Goal: Task Accomplishment & Management: Use online tool/utility

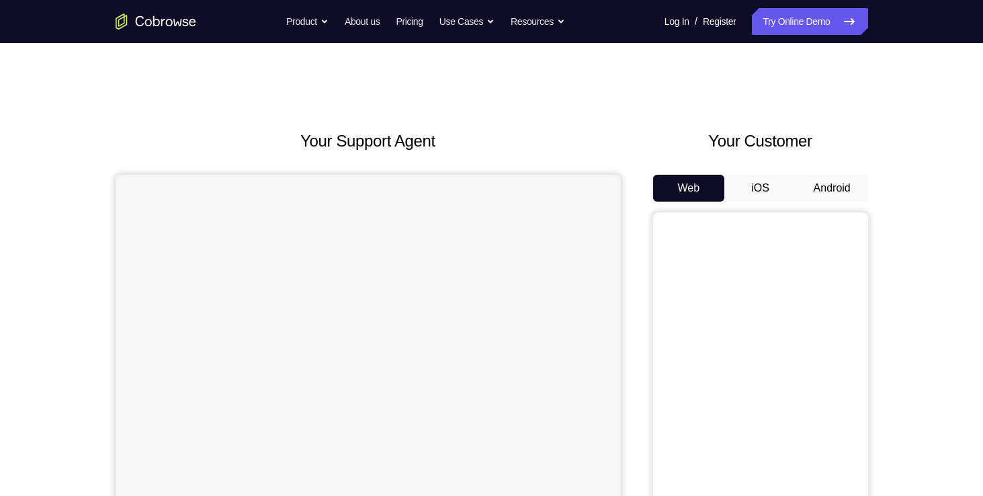
click at [834, 192] on button "Android" at bounding box center [833, 188] width 72 height 27
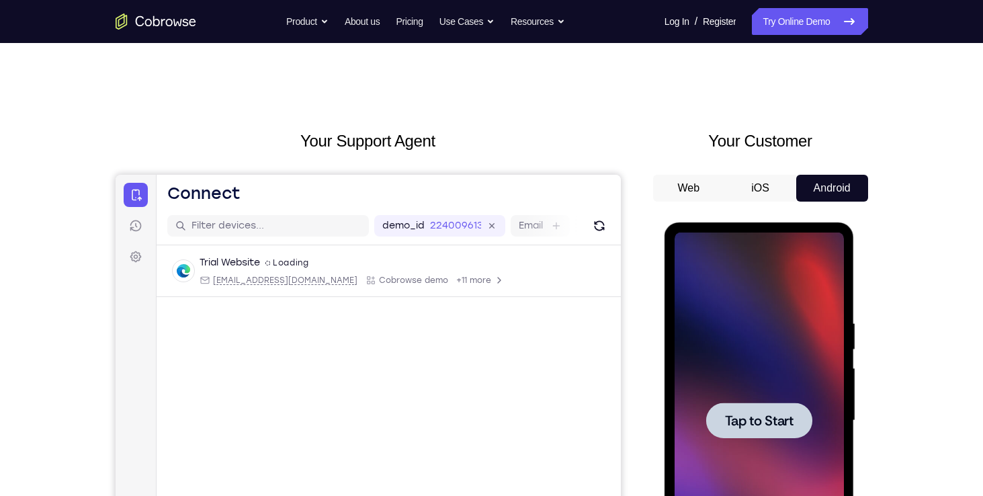
scroll to position [108, 0]
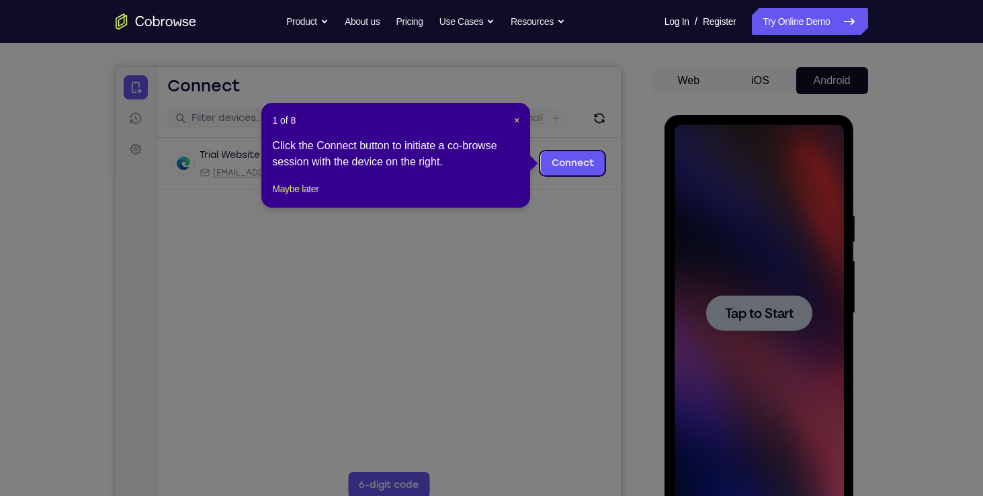
click at [744, 302] on icon at bounding box center [497, 248] width 994 height 496
click at [518, 120] on span "×" at bounding box center [516, 120] width 5 height 11
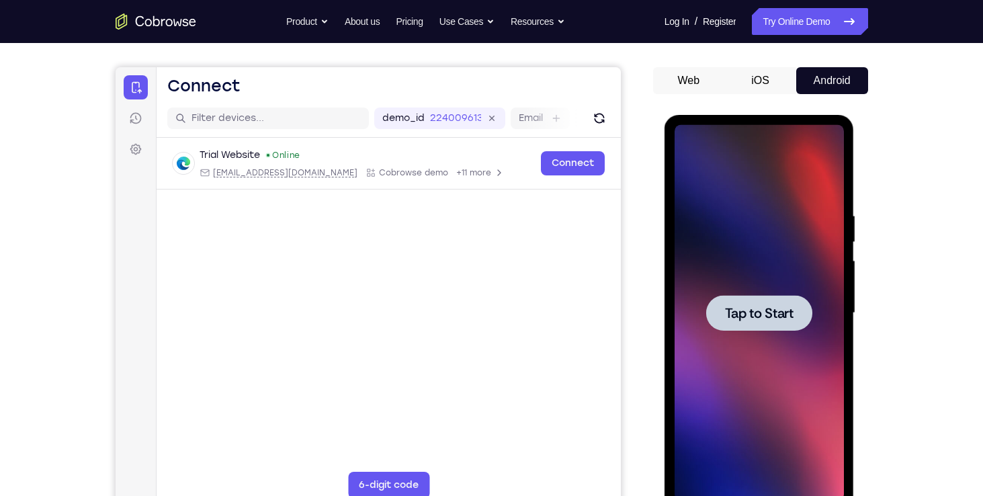
click at [749, 307] on span "Tap to Start" at bounding box center [759, 313] width 69 height 13
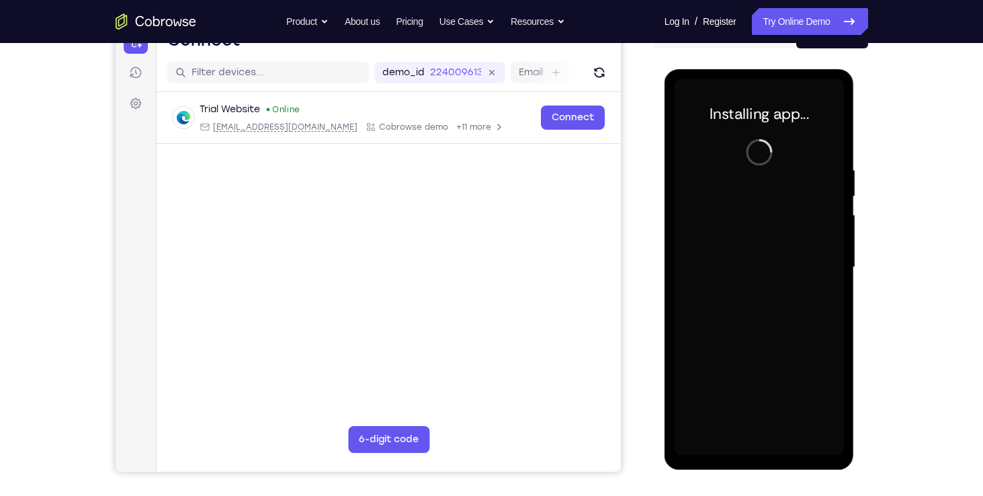
scroll to position [153, 0]
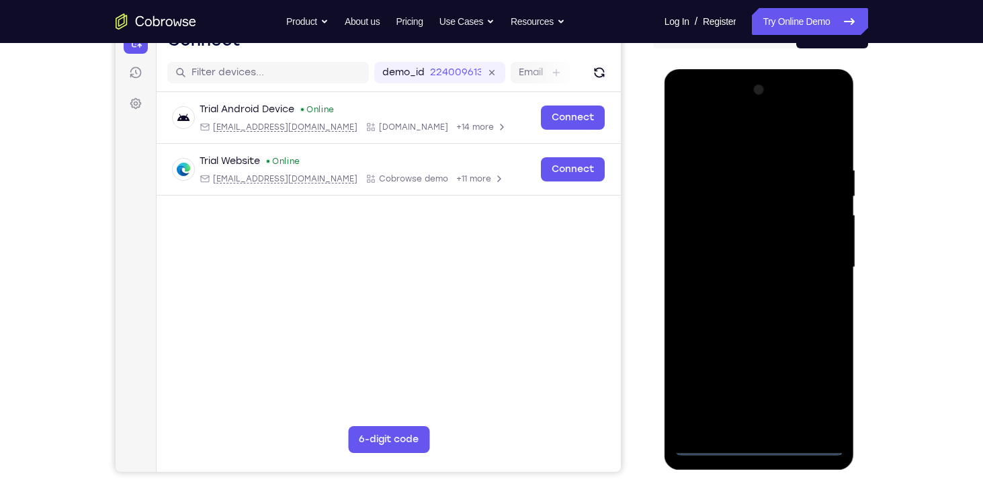
click at [761, 446] on div at bounding box center [759, 267] width 169 height 376
click at [813, 385] on div at bounding box center [759, 267] width 169 height 376
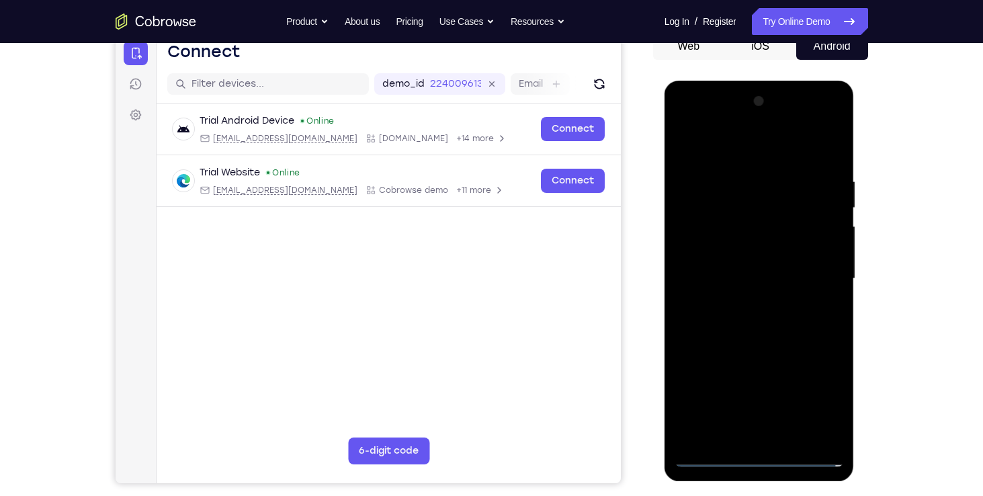
scroll to position [141, 0]
click at [733, 145] on div at bounding box center [759, 279] width 169 height 376
click at [812, 266] on div at bounding box center [759, 279] width 169 height 376
click at [741, 301] on div at bounding box center [759, 279] width 169 height 376
click at [736, 268] on div at bounding box center [759, 279] width 169 height 376
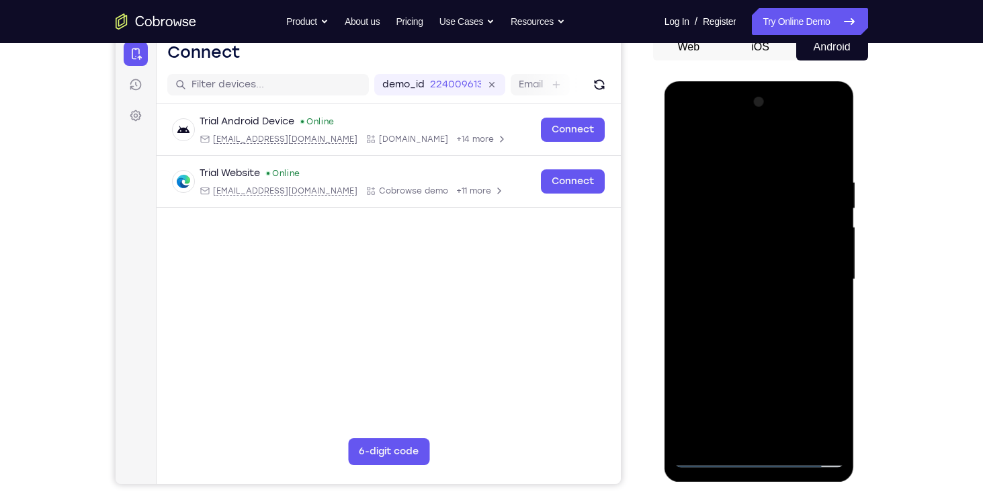
click at [739, 276] on div at bounding box center [759, 279] width 169 height 376
click at [757, 326] on div at bounding box center [759, 279] width 169 height 376
click at [759, 337] on div at bounding box center [759, 279] width 169 height 376
click at [832, 437] on div at bounding box center [759, 279] width 169 height 376
click at [794, 437] on div at bounding box center [759, 279] width 169 height 376
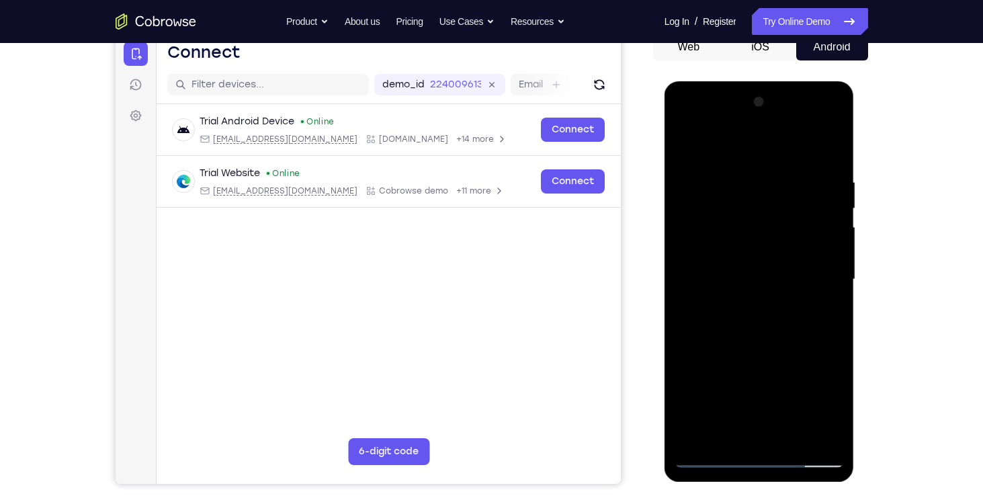
click at [762, 329] on div at bounding box center [759, 279] width 169 height 376
click at [814, 301] on div at bounding box center [759, 279] width 169 height 376
click at [738, 268] on div at bounding box center [759, 279] width 169 height 376
click at [725, 434] on div at bounding box center [759, 279] width 169 height 376
click at [797, 356] on div at bounding box center [759, 279] width 169 height 376
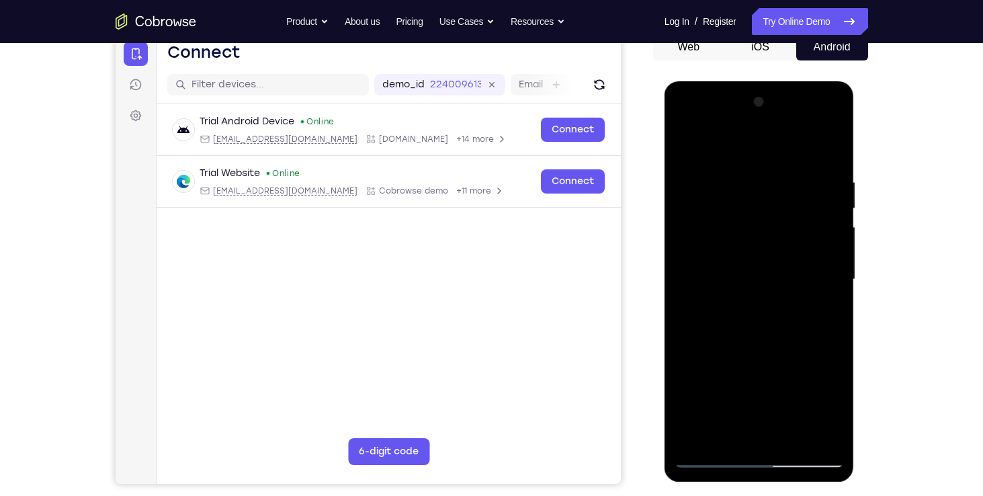
click at [823, 304] on div at bounding box center [759, 279] width 169 height 376
click at [711, 461] on div at bounding box center [759, 279] width 169 height 376
drag, startPoint x: 750, startPoint y: 204, endPoint x: 737, endPoint y: 405, distance: 200.8
click at [737, 405] on div at bounding box center [759, 279] width 169 height 376
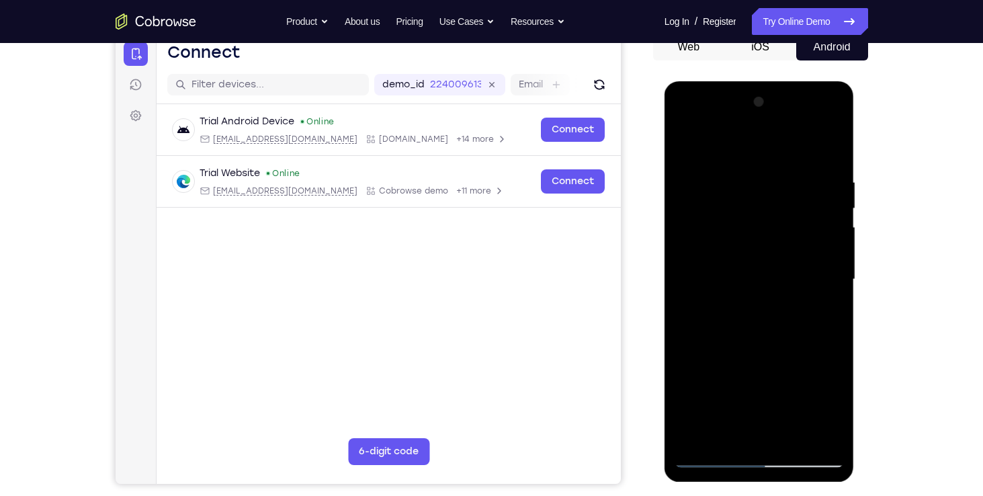
click at [741, 356] on div at bounding box center [759, 279] width 169 height 376
click at [831, 442] on div at bounding box center [759, 279] width 169 height 376
click at [717, 434] on div at bounding box center [759, 279] width 169 height 376
click at [710, 456] on div at bounding box center [759, 279] width 169 height 376
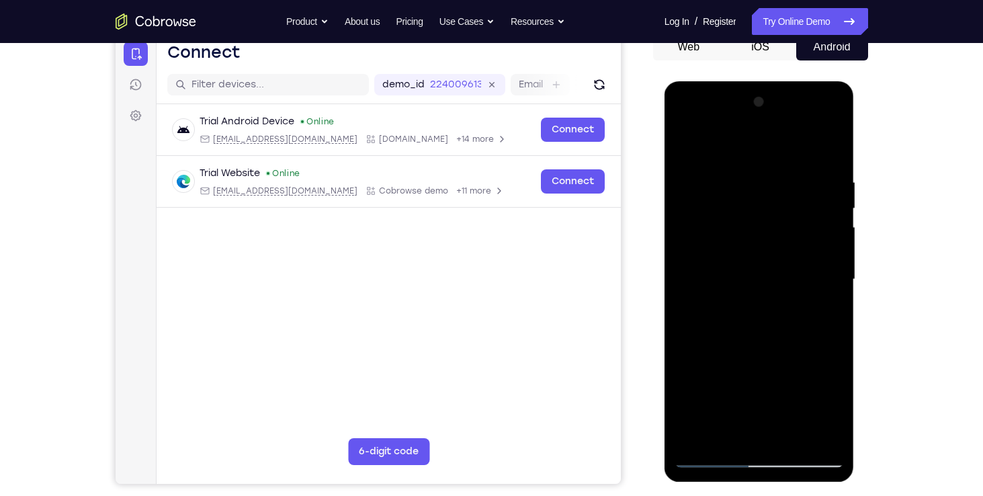
click at [710, 456] on div at bounding box center [759, 279] width 169 height 376
drag, startPoint x: 752, startPoint y: 213, endPoint x: 775, endPoint y: 370, distance: 158.4
click at [775, 370] on div at bounding box center [759, 279] width 169 height 376
click at [710, 459] on div at bounding box center [759, 279] width 169 height 376
drag, startPoint x: 807, startPoint y: 173, endPoint x: 713, endPoint y: 198, distance: 96.5
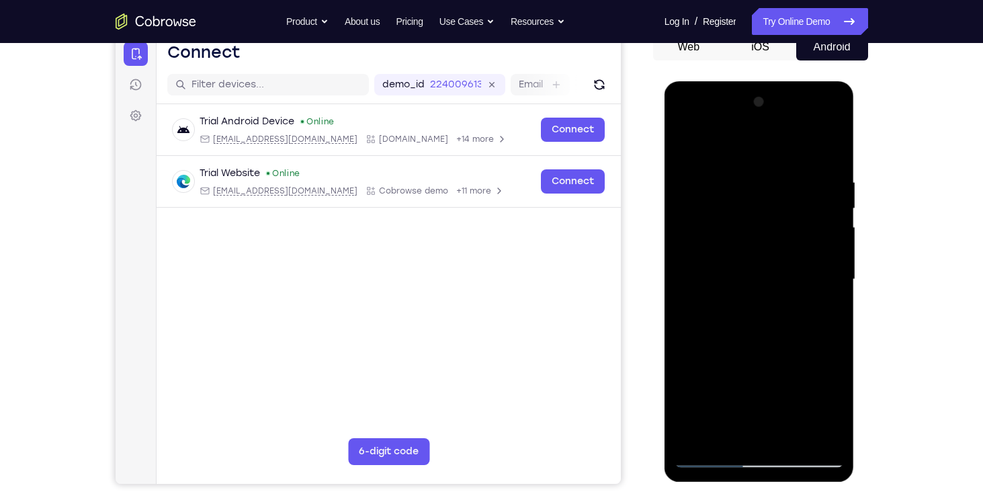
click at [713, 198] on div at bounding box center [759, 279] width 169 height 376
drag, startPoint x: 805, startPoint y: 171, endPoint x: 741, endPoint y: 179, distance: 64.4
click at [741, 179] on div at bounding box center [759, 279] width 169 height 376
drag, startPoint x: 815, startPoint y: 177, endPoint x: 717, endPoint y: 187, distance: 99.3
click at [717, 187] on div at bounding box center [759, 279] width 169 height 376
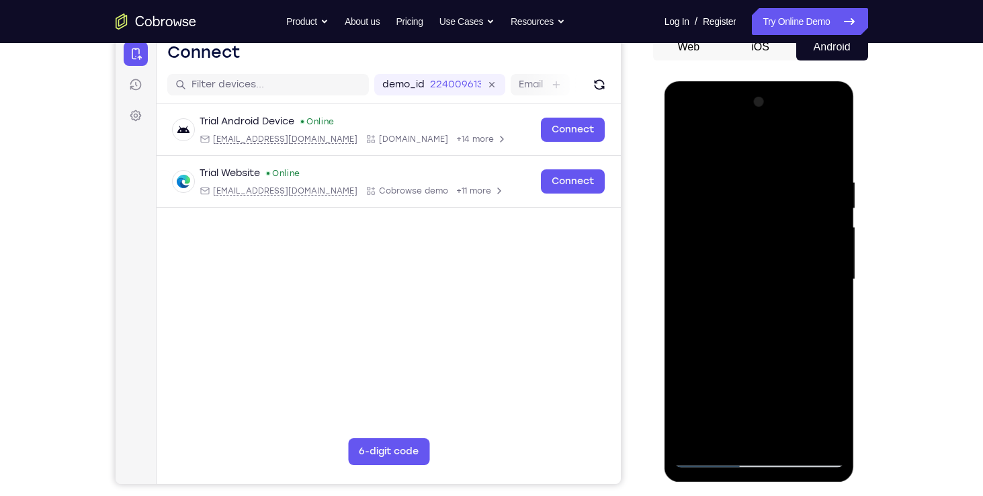
drag, startPoint x: 821, startPoint y: 173, endPoint x: 700, endPoint y: 184, distance: 122.2
click at [700, 184] on div at bounding box center [759, 279] width 169 height 376
drag, startPoint x: 821, startPoint y: 178, endPoint x: 701, endPoint y: 174, distance: 119.7
click at [701, 174] on div at bounding box center [759, 279] width 169 height 376
click at [835, 441] on div at bounding box center [759, 279] width 169 height 376
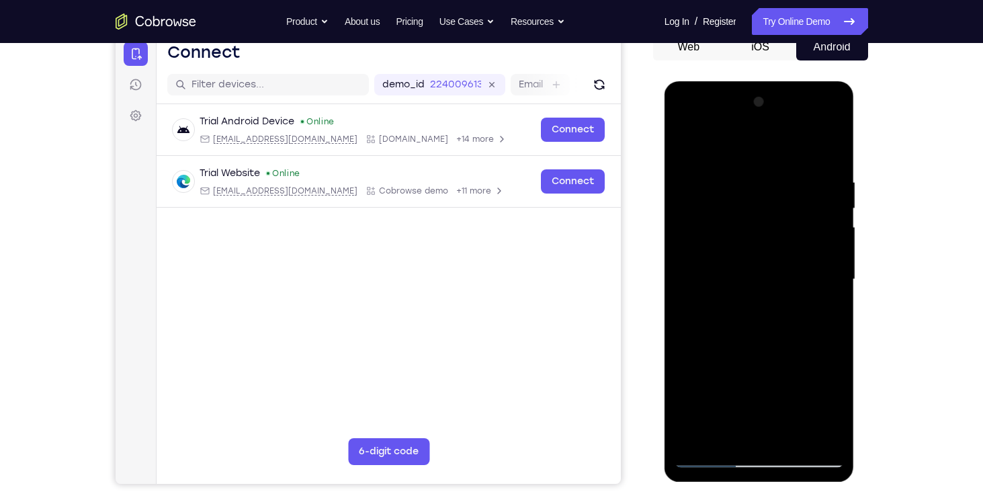
click at [793, 436] on div at bounding box center [759, 279] width 169 height 376
drag, startPoint x: 803, startPoint y: 264, endPoint x: 824, endPoint y: 423, distance: 160.0
click at [824, 423] on div at bounding box center [759, 279] width 169 height 376
drag, startPoint x: 764, startPoint y: 253, endPoint x: 770, endPoint y: 399, distance: 146.0
click at [770, 399] on div at bounding box center [759, 279] width 169 height 376
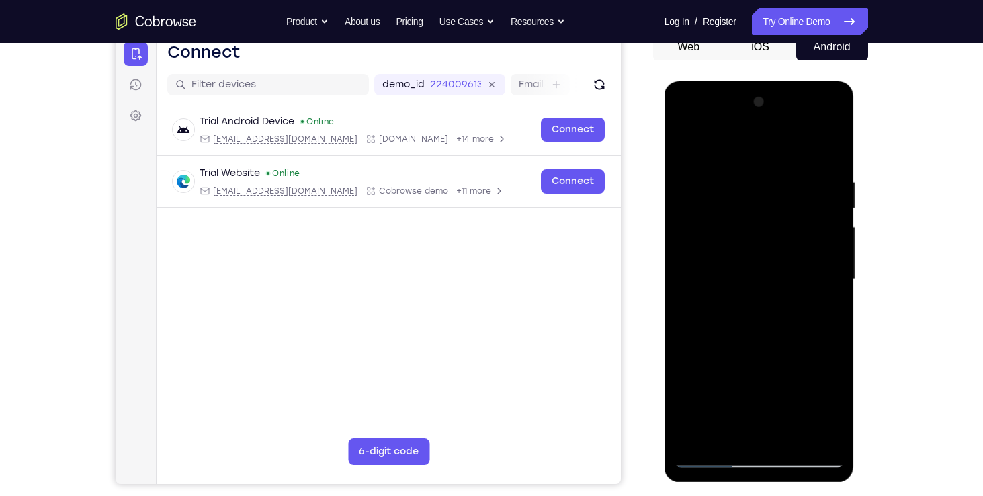
drag, startPoint x: 752, startPoint y: 175, endPoint x: 766, endPoint y: 391, distance: 216.9
click at [766, 391] on div at bounding box center [759, 279] width 169 height 376
click at [767, 140] on div at bounding box center [759, 279] width 169 height 376
click at [834, 143] on div at bounding box center [759, 279] width 169 height 376
click at [832, 435] on div at bounding box center [759, 279] width 169 height 376
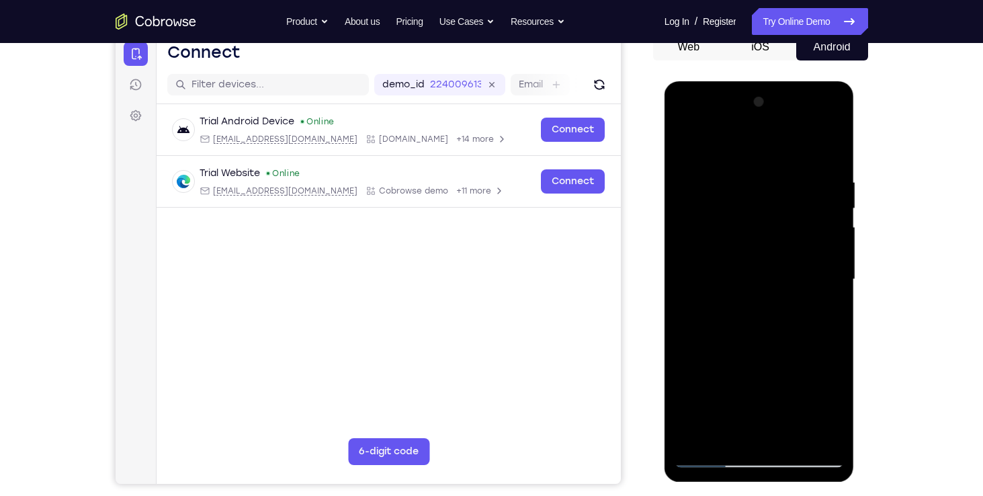
click at [835, 204] on div at bounding box center [759, 279] width 169 height 376
click at [690, 140] on div at bounding box center [759, 279] width 169 height 376
drag, startPoint x: 764, startPoint y: 356, endPoint x: 761, endPoint y: 165, distance: 190.3
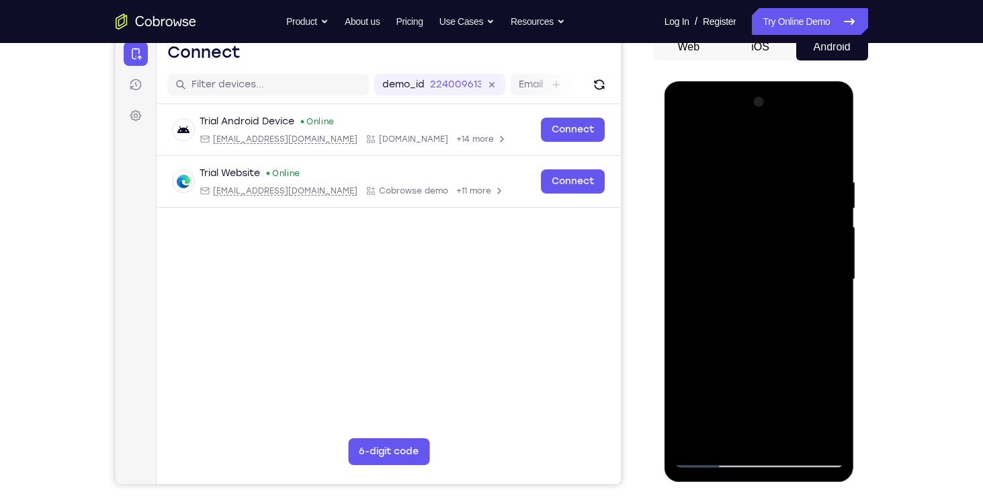
click at [761, 165] on div at bounding box center [759, 279] width 169 height 376
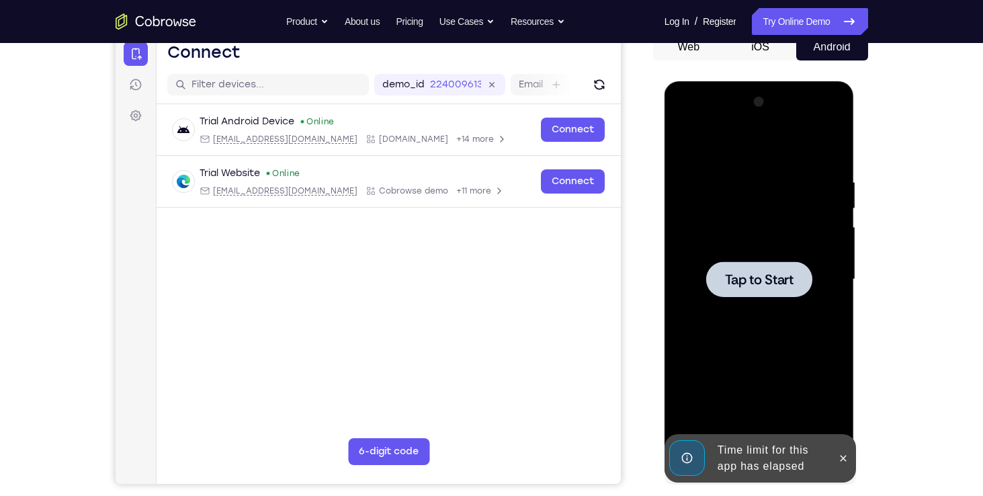
click at [762, 266] on div at bounding box center [760, 280] width 106 height 36
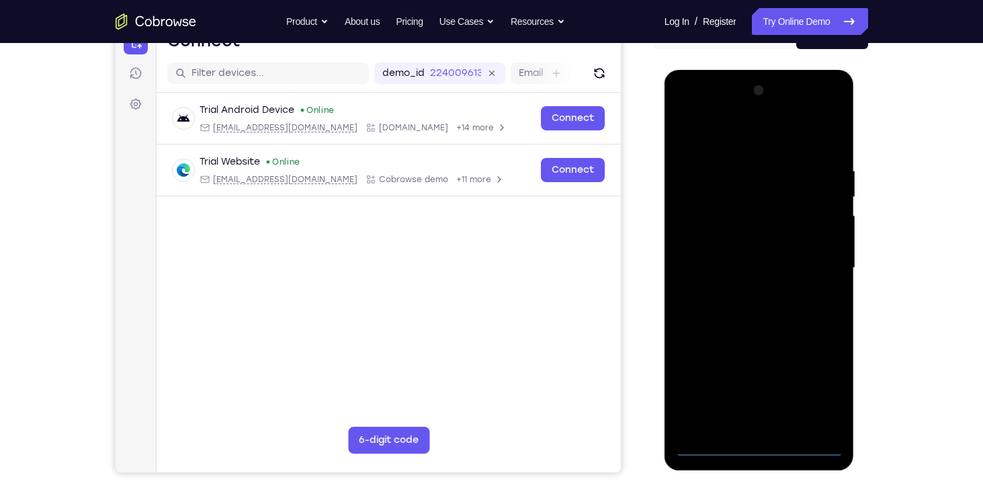
scroll to position [153, 0]
click at [760, 443] on div at bounding box center [759, 267] width 169 height 376
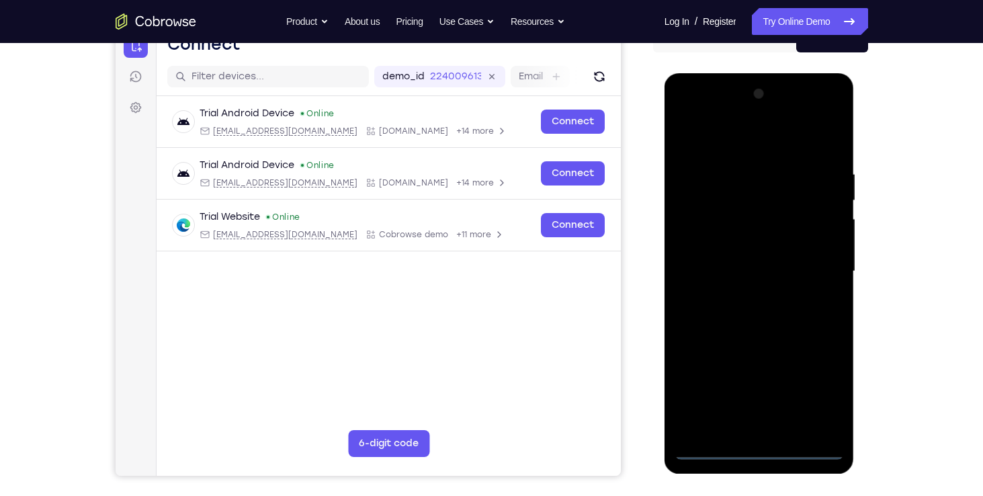
scroll to position [150, 0]
click at [821, 391] on div at bounding box center [759, 271] width 169 height 376
click at [727, 140] on div at bounding box center [759, 271] width 169 height 376
click at [704, 227] on div at bounding box center [759, 271] width 169 height 376
click at [717, 272] on div at bounding box center [759, 271] width 169 height 376
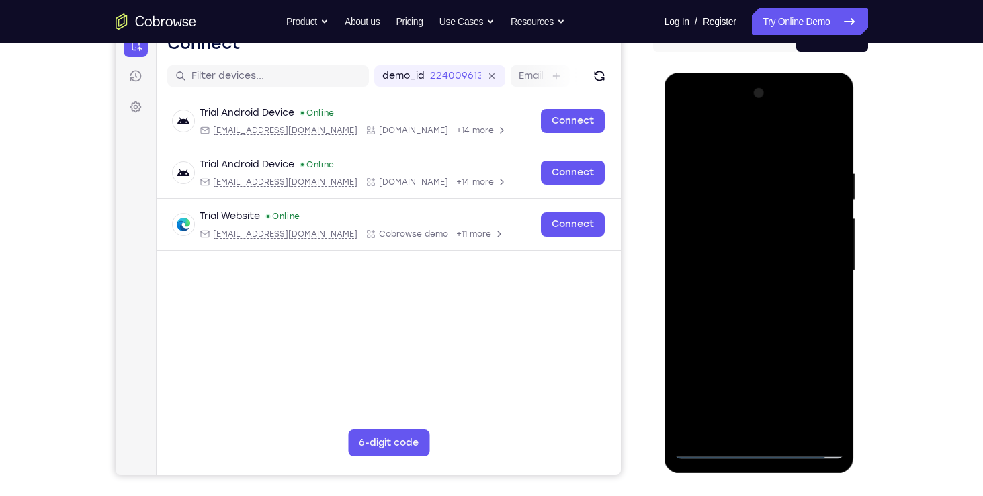
click at [737, 279] on div at bounding box center [759, 271] width 169 height 376
click at [757, 425] on div at bounding box center [759, 271] width 169 height 376
drag, startPoint x: 746, startPoint y: 139, endPoint x: 741, endPoint y: 55, distance: 84.2
click at [741, 73] on html "Online web based iOS Simulators and Android Emulators. Run iPhone, iPad, Mobile…" at bounding box center [761, 274] width 192 height 403
drag, startPoint x: 751, startPoint y: 352, endPoint x: 758, endPoint y: 230, distance: 121.9
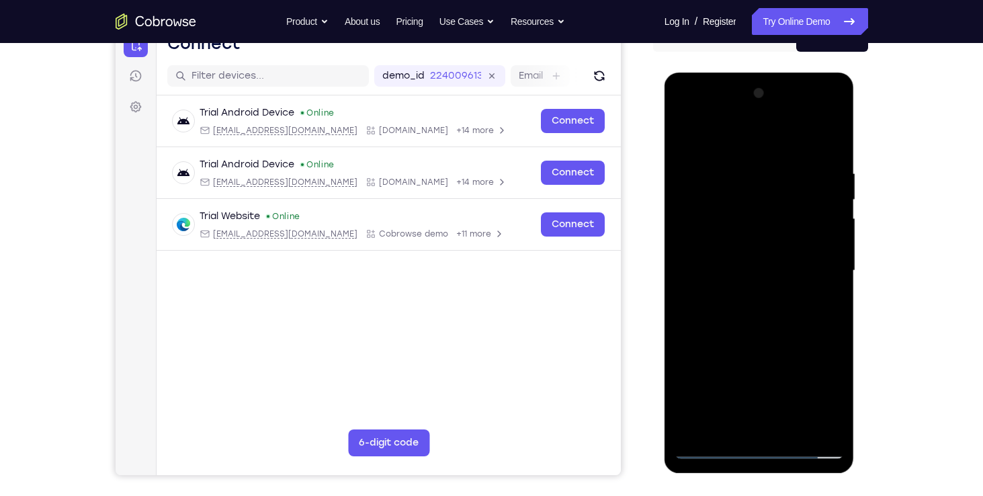
click at [758, 230] on div at bounding box center [759, 271] width 169 height 376
drag, startPoint x: 750, startPoint y: 354, endPoint x: 764, endPoint y: 172, distance: 182.7
click at [764, 172] on div at bounding box center [759, 271] width 169 height 376
drag, startPoint x: 730, startPoint y: 347, endPoint x: 740, endPoint y: 193, distance: 154.3
click at [740, 193] on div at bounding box center [759, 271] width 169 height 376
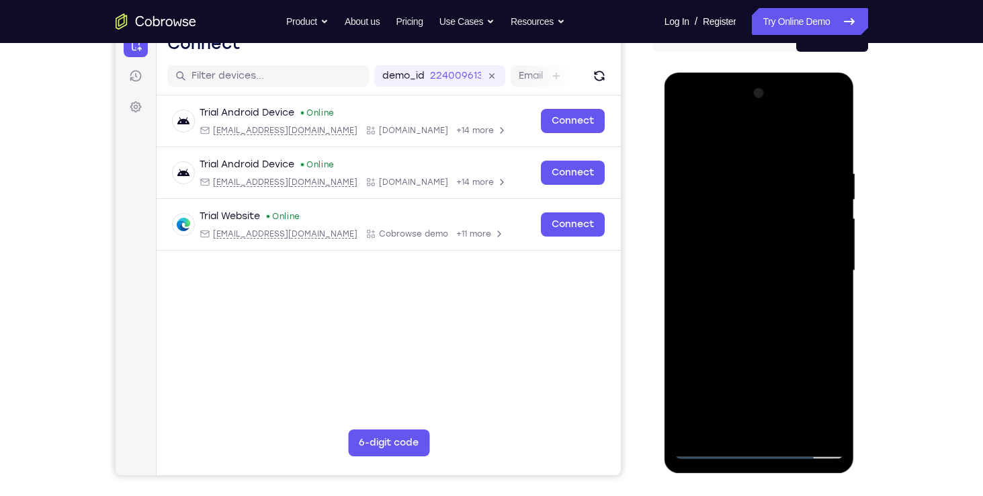
drag, startPoint x: 733, startPoint y: 383, endPoint x: 754, endPoint y: 204, distance: 180.0
click at [754, 204] on div at bounding box center [759, 271] width 169 height 376
drag, startPoint x: 758, startPoint y: 235, endPoint x: 772, endPoint y: 73, distance: 162.6
click at [772, 73] on div at bounding box center [760, 273] width 190 height 401
drag, startPoint x: 764, startPoint y: 299, endPoint x: 766, endPoint y: 257, distance: 41.7
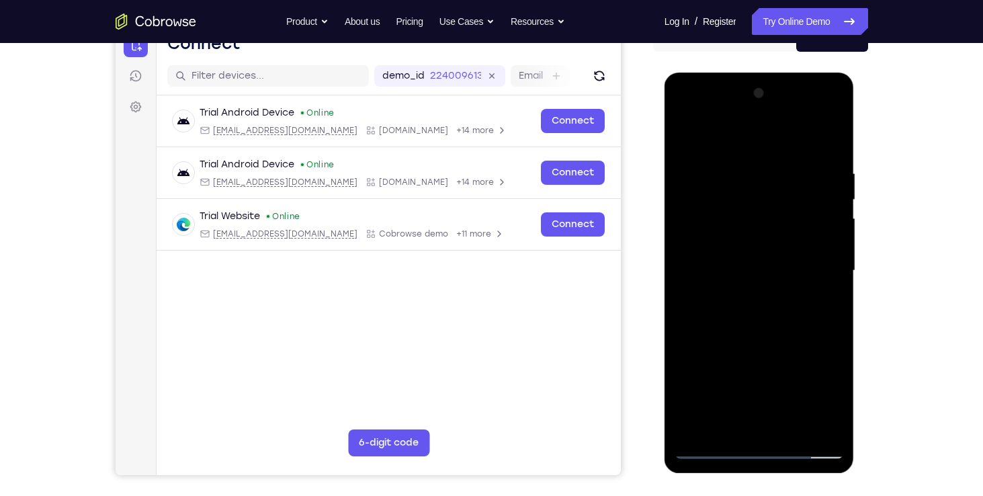
click at [766, 257] on div at bounding box center [759, 271] width 169 height 376
click at [763, 151] on div at bounding box center [759, 271] width 169 height 376
drag, startPoint x: 777, startPoint y: 319, endPoint x: 789, endPoint y: 138, distance: 181.2
click at [789, 138] on div at bounding box center [759, 271] width 169 height 376
drag, startPoint x: 758, startPoint y: 378, endPoint x: 772, endPoint y: 201, distance: 177.4
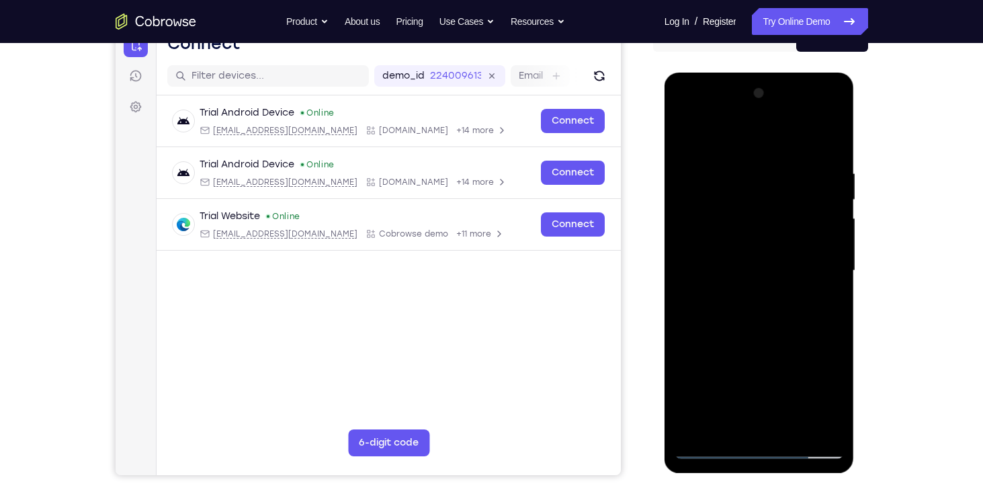
click at [772, 201] on div at bounding box center [759, 271] width 169 height 376
drag, startPoint x: 768, startPoint y: 344, endPoint x: 770, endPoint y: 198, distance: 145.9
click at [770, 198] on div at bounding box center [759, 271] width 169 height 376
drag, startPoint x: 761, startPoint y: 311, endPoint x: 771, endPoint y: 180, distance: 130.8
click at [771, 180] on div at bounding box center [759, 271] width 169 height 376
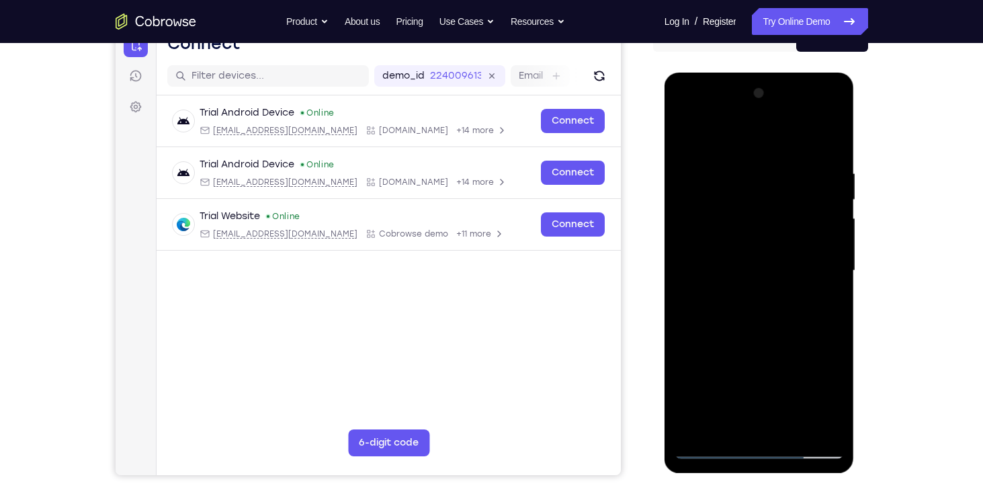
drag, startPoint x: 766, startPoint y: 295, endPoint x: 767, endPoint y: 174, distance: 121.0
click at [767, 174] on div at bounding box center [759, 271] width 169 height 376
drag, startPoint x: 754, startPoint y: 300, endPoint x: 753, endPoint y: 155, distance: 144.5
click at [753, 155] on div at bounding box center [759, 271] width 169 height 376
drag, startPoint x: 754, startPoint y: 330, endPoint x: 784, endPoint y: 145, distance: 187.9
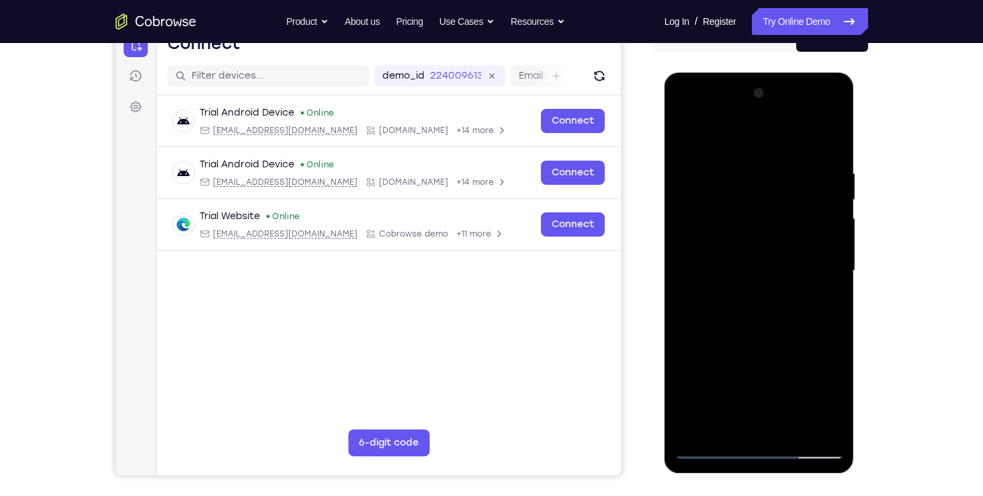
click at [784, 145] on div at bounding box center [759, 271] width 169 height 376
drag, startPoint x: 761, startPoint y: 285, endPoint x: 774, endPoint y: 143, distance: 142.4
click at [774, 143] on div at bounding box center [759, 271] width 169 height 376
drag, startPoint x: 770, startPoint y: 294, endPoint x: 776, endPoint y: 147, distance: 146.6
click at [776, 147] on div at bounding box center [759, 271] width 169 height 376
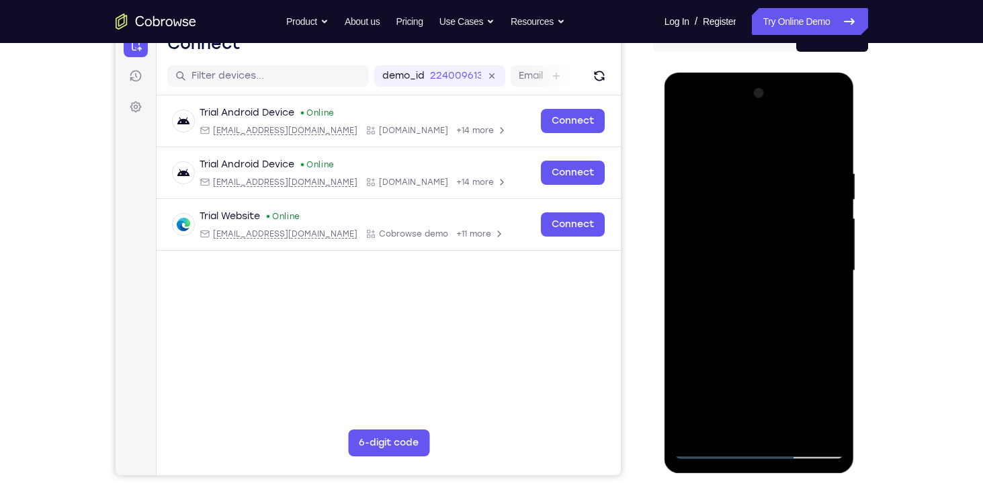
drag, startPoint x: 754, startPoint y: 319, endPoint x: 762, endPoint y: 149, distance: 170.3
click at [762, 149] on div at bounding box center [759, 271] width 169 height 376
drag, startPoint x: 750, startPoint y: 289, endPoint x: 766, endPoint y: 190, distance: 100.1
click at [766, 190] on div at bounding box center [759, 271] width 169 height 376
drag, startPoint x: 748, startPoint y: 334, endPoint x: 760, endPoint y: 204, distance: 130.3
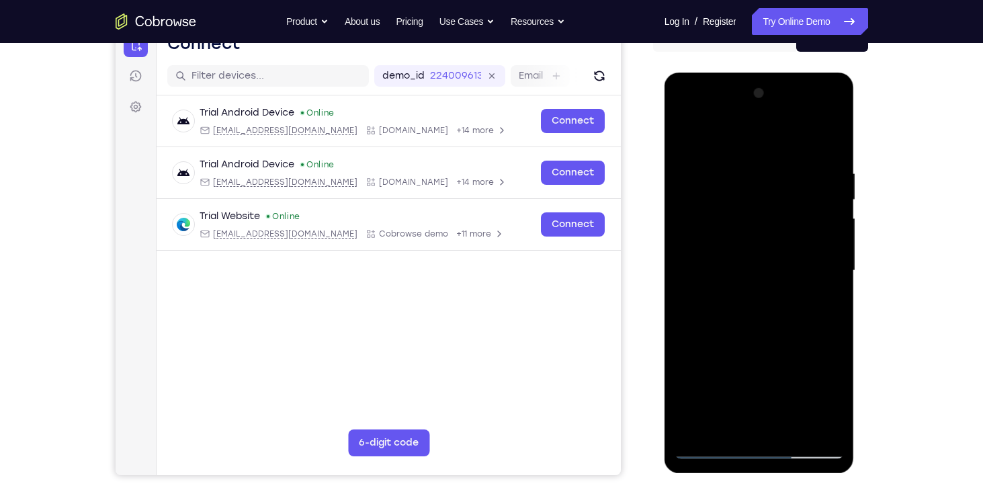
click at [760, 204] on div at bounding box center [759, 271] width 169 height 376
drag, startPoint x: 750, startPoint y: 303, endPoint x: 759, endPoint y: 170, distance: 132.8
click at [759, 170] on div at bounding box center [759, 271] width 169 height 376
drag, startPoint x: 751, startPoint y: 337, endPoint x: 770, endPoint y: 163, distance: 174.5
click at [770, 163] on div at bounding box center [759, 271] width 169 height 376
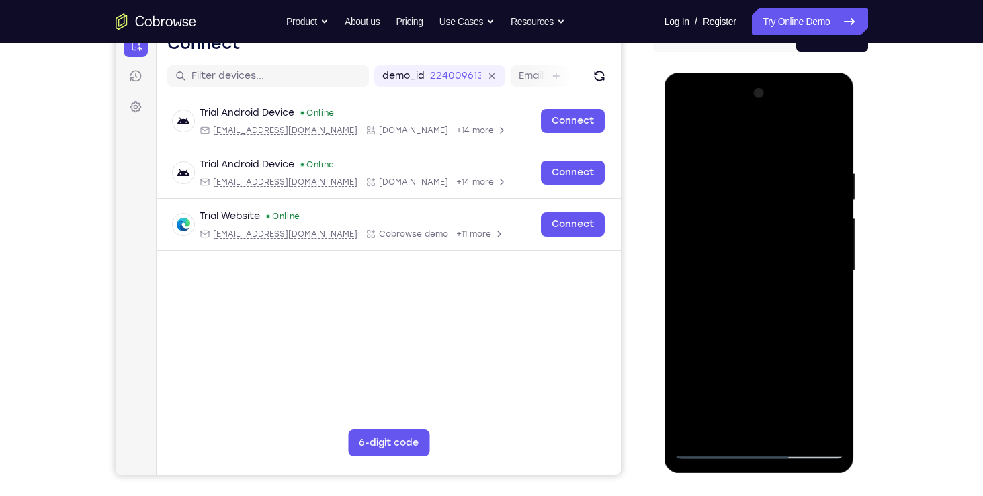
drag, startPoint x: 760, startPoint y: 353, endPoint x: 777, endPoint y: 184, distance: 170.3
click at [777, 184] on div at bounding box center [759, 271] width 169 height 376
drag, startPoint x: 758, startPoint y: 349, endPoint x: 780, endPoint y: 125, distance: 225.0
click at [780, 125] on div at bounding box center [759, 271] width 169 height 376
drag, startPoint x: 758, startPoint y: 315, endPoint x: 774, endPoint y: 127, distance: 188.2
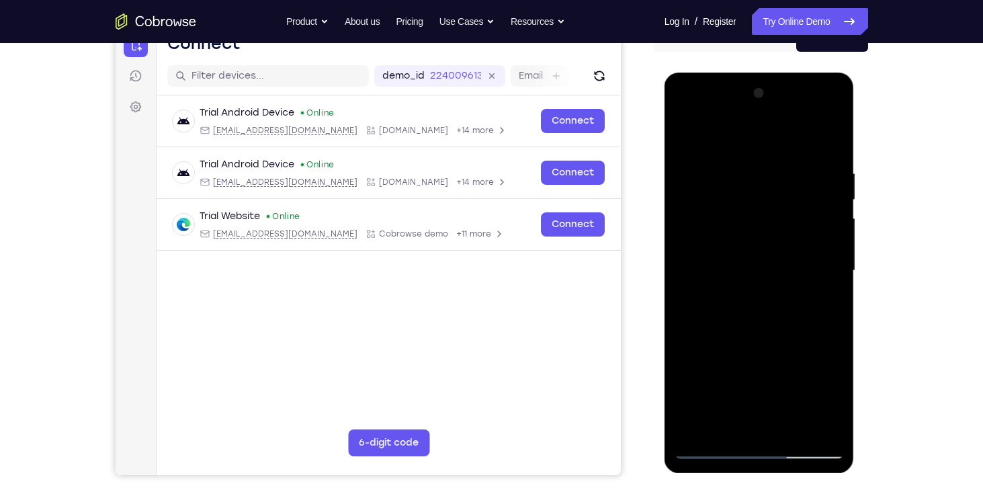
click at [774, 127] on div at bounding box center [759, 271] width 169 height 376
drag, startPoint x: 750, startPoint y: 375, endPoint x: 772, endPoint y: 145, distance: 231.0
click at [772, 145] on div at bounding box center [759, 271] width 169 height 376
drag, startPoint x: 764, startPoint y: 167, endPoint x: 758, endPoint y: 389, distance: 221.9
click at [758, 389] on div at bounding box center [759, 271] width 169 height 376
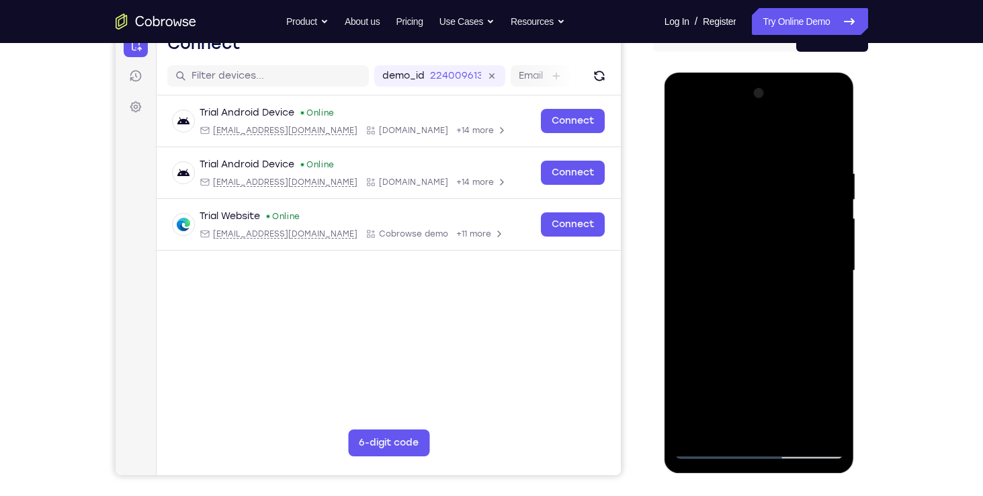
drag, startPoint x: 758, startPoint y: 323, endPoint x: 765, endPoint y: 183, distance: 140.0
click at [765, 183] on div at bounding box center [759, 271] width 169 height 376
drag, startPoint x: 748, startPoint y: 321, endPoint x: 777, endPoint y: 130, distance: 193.8
click at [777, 130] on div at bounding box center [759, 271] width 169 height 376
drag, startPoint x: 760, startPoint y: 319, endPoint x: 767, endPoint y: 130, distance: 189.7
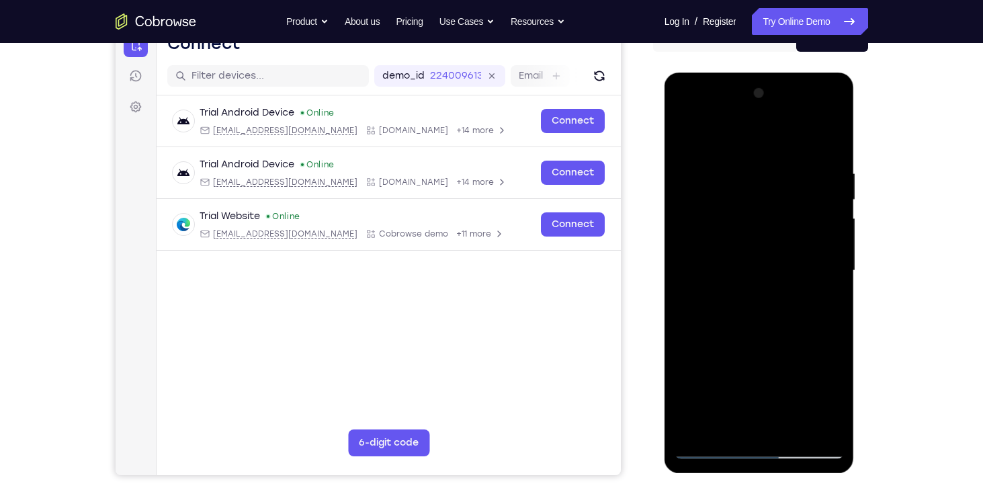
click at [767, 130] on div at bounding box center [759, 271] width 169 height 376
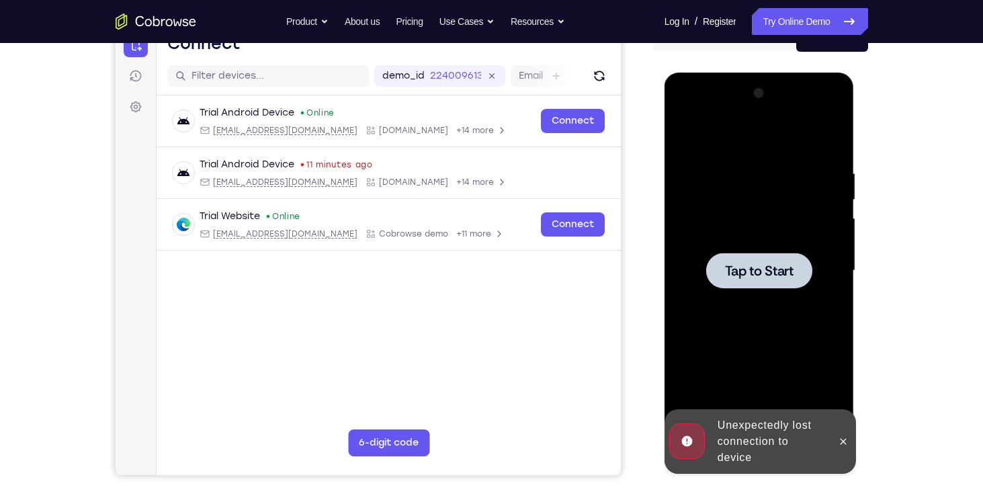
click at [754, 253] on div at bounding box center [760, 271] width 106 height 36
click at [837, 442] on button at bounding box center [844, 442] width 22 height 22
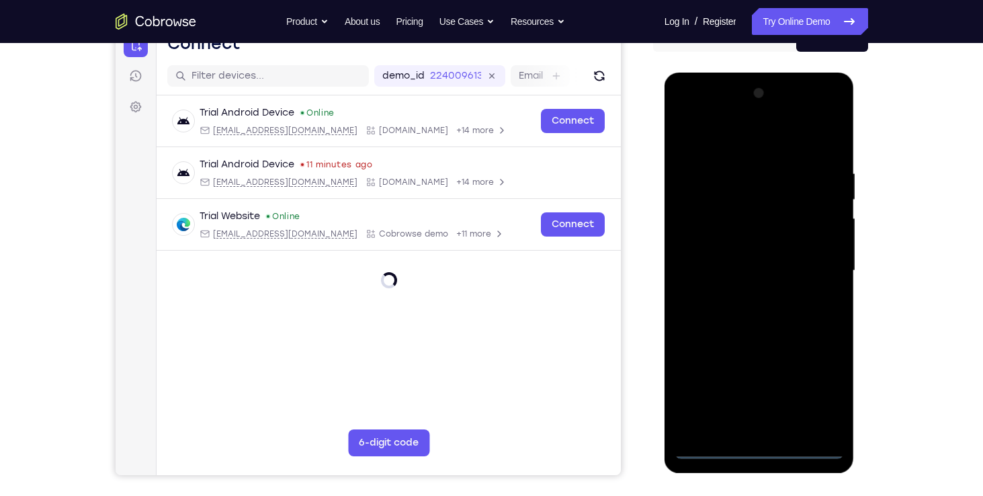
click at [758, 448] on div at bounding box center [759, 271] width 169 height 376
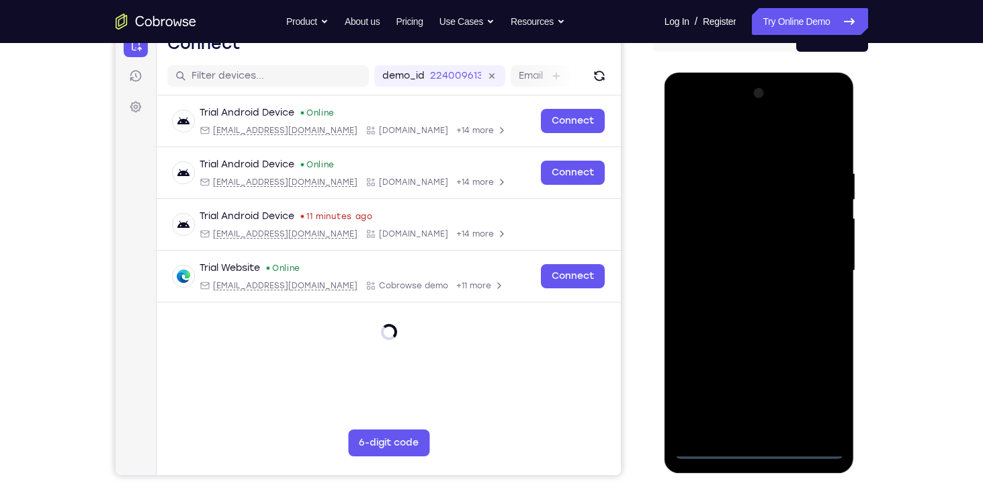
click at [817, 382] on div at bounding box center [759, 271] width 169 height 376
click at [730, 138] on div at bounding box center [759, 271] width 169 height 376
click at [699, 231] on div at bounding box center [759, 271] width 169 height 376
click at [709, 269] on div at bounding box center [759, 271] width 169 height 376
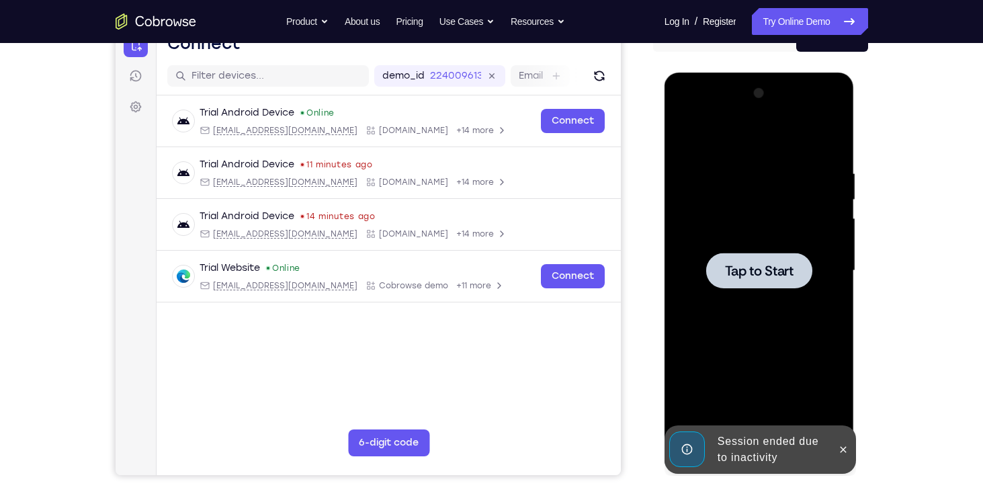
click at [772, 272] on span "Tap to Start" at bounding box center [759, 270] width 69 height 13
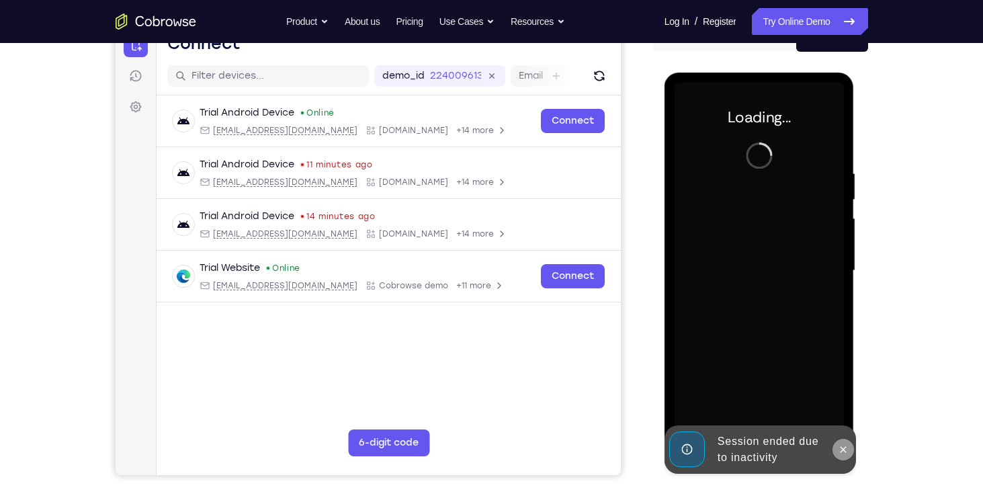
click at [840, 446] on icon at bounding box center [843, 449] width 11 height 11
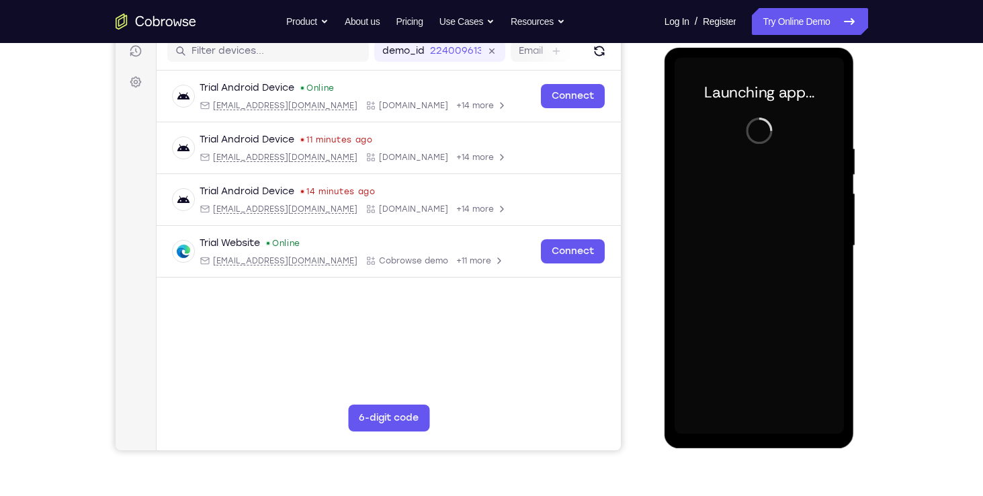
scroll to position [176, 0]
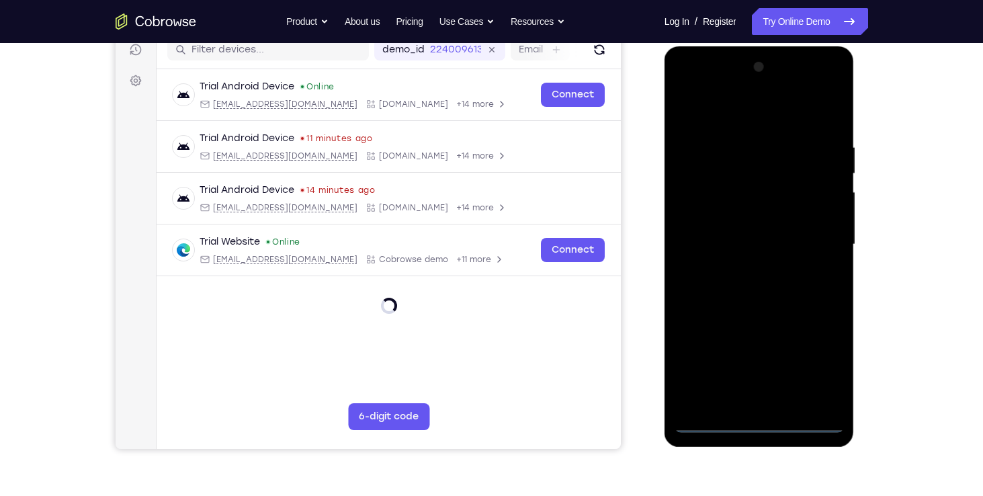
click at [755, 417] on div at bounding box center [759, 244] width 169 height 376
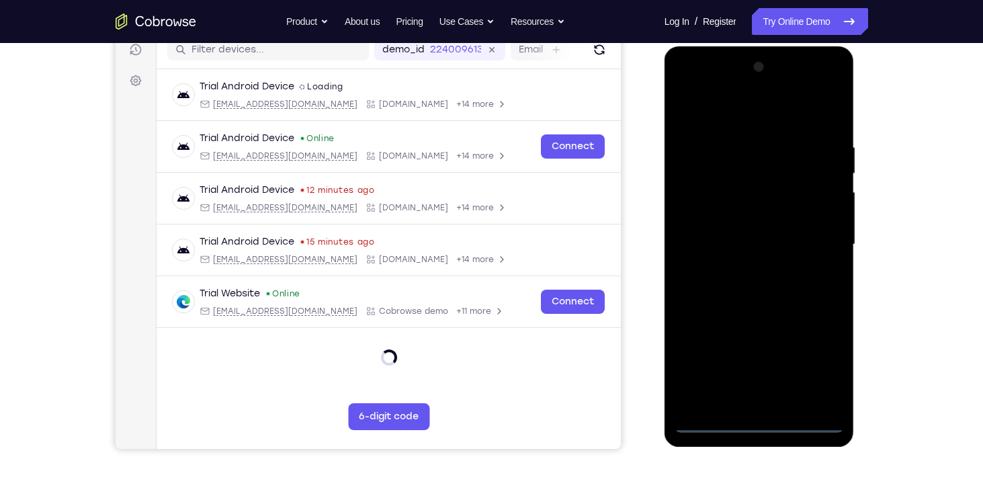
click at [762, 422] on div at bounding box center [759, 244] width 169 height 376
click at [815, 370] on div at bounding box center [759, 244] width 169 height 376
click at [750, 116] on div at bounding box center [759, 244] width 169 height 376
click at [817, 237] on div at bounding box center [759, 244] width 169 height 376
click at [747, 266] on div at bounding box center [759, 244] width 169 height 376
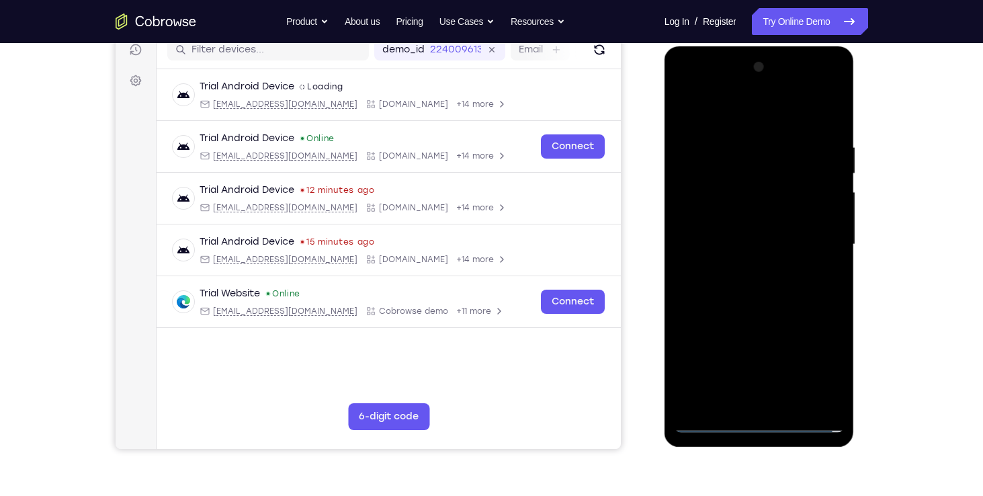
click at [727, 223] on div at bounding box center [759, 244] width 169 height 376
click at [713, 223] on div at bounding box center [759, 244] width 169 height 376
click at [757, 251] on div at bounding box center [759, 244] width 169 height 376
click at [752, 303] on div at bounding box center [759, 244] width 169 height 376
click at [795, 402] on div at bounding box center [759, 244] width 169 height 376
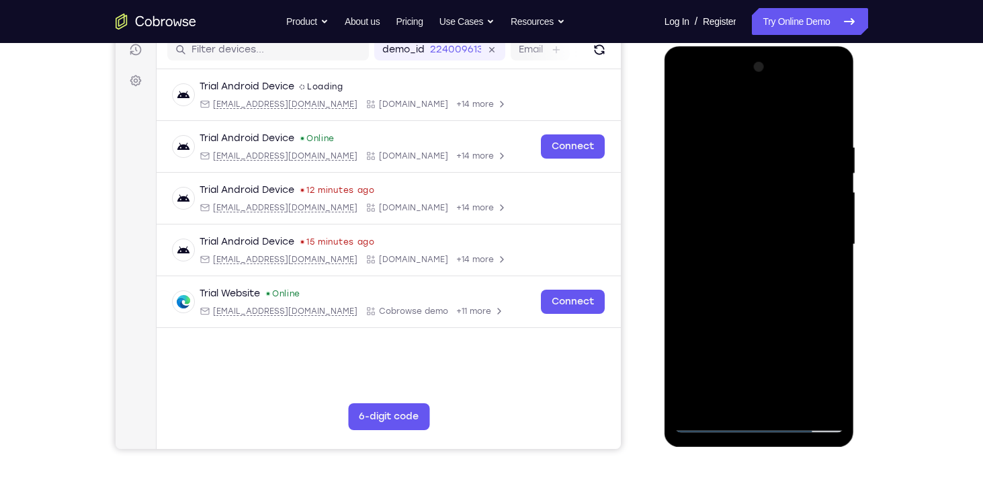
click at [736, 311] on div at bounding box center [759, 244] width 169 height 376
click at [705, 416] on div at bounding box center [759, 244] width 169 height 376
click at [708, 425] on div at bounding box center [759, 244] width 169 height 376
click at [817, 132] on div at bounding box center [759, 244] width 169 height 376
click at [717, 426] on div at bounding box center [759, 244] width 169 height 376
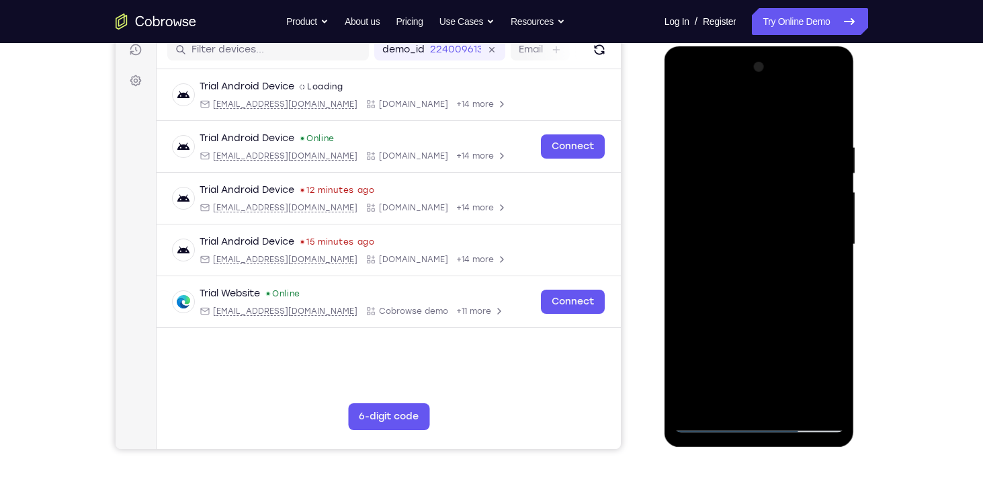
click at [801, 401] on div at bounding box center [759, 244] width 169 height 376
click at [765, 209] on div at bounding box center [759, 244] width 169 height 376
drag, startPoint x: 737, startPoint y: 370, endPoint x: 754, endPoint y: 368, distance: 16.9
click at [754, 368] on div at bounding box center [759, 244] width 169 height 376
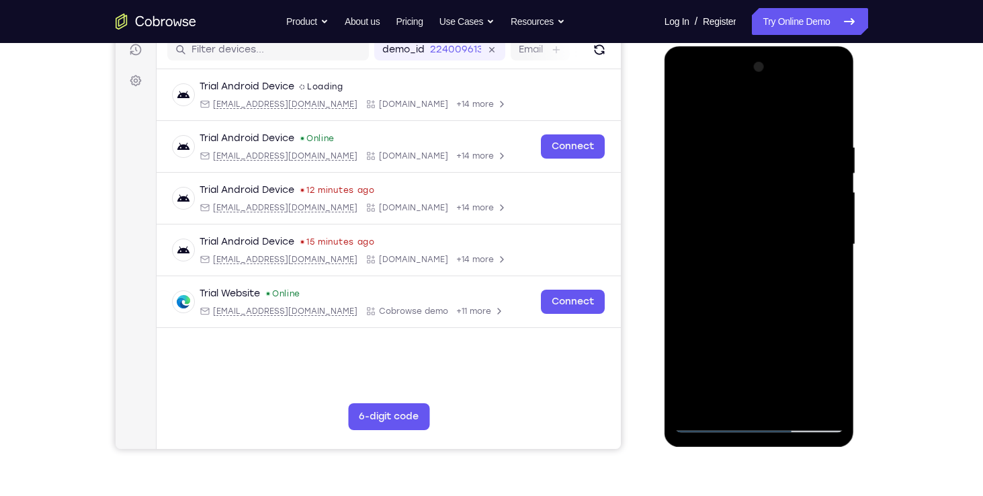
click at [745, 356] on div at bounding box center [759, 244] width 169 height 376
click at [682, 110] on div at bounding box center [759, 244] width 169 height 376
click at [776, 143] on div at bounding box center [759, 244] width 169 height 376
click at [830, 112] on div at bounding box center [759, 244] width 169 height 376
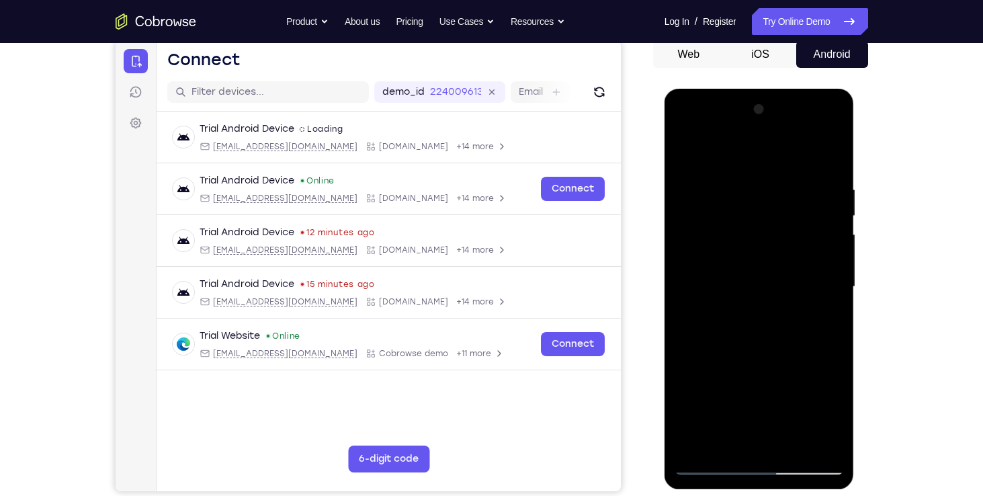
scroll to position [185, 0]
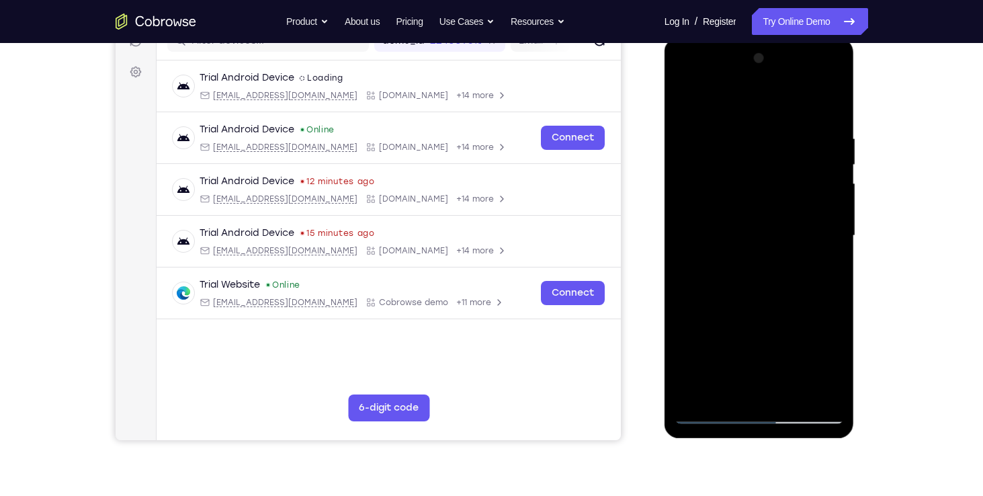
click at [763, 409] on div at bounding box center [759, 236] width 169 height 376
